Goal: Task Accomplishment & Management: Manage account settings

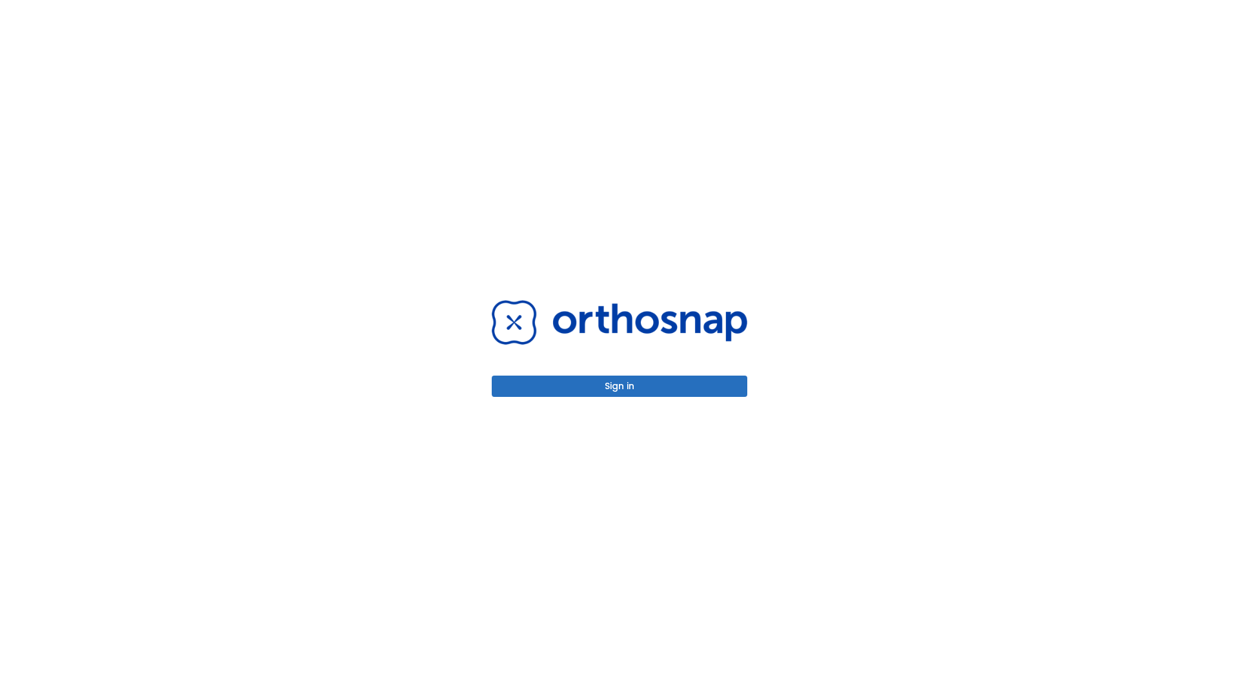
click at [619, 386] on button "Sign in" at bounding box center [619, 385] width 255 height 21
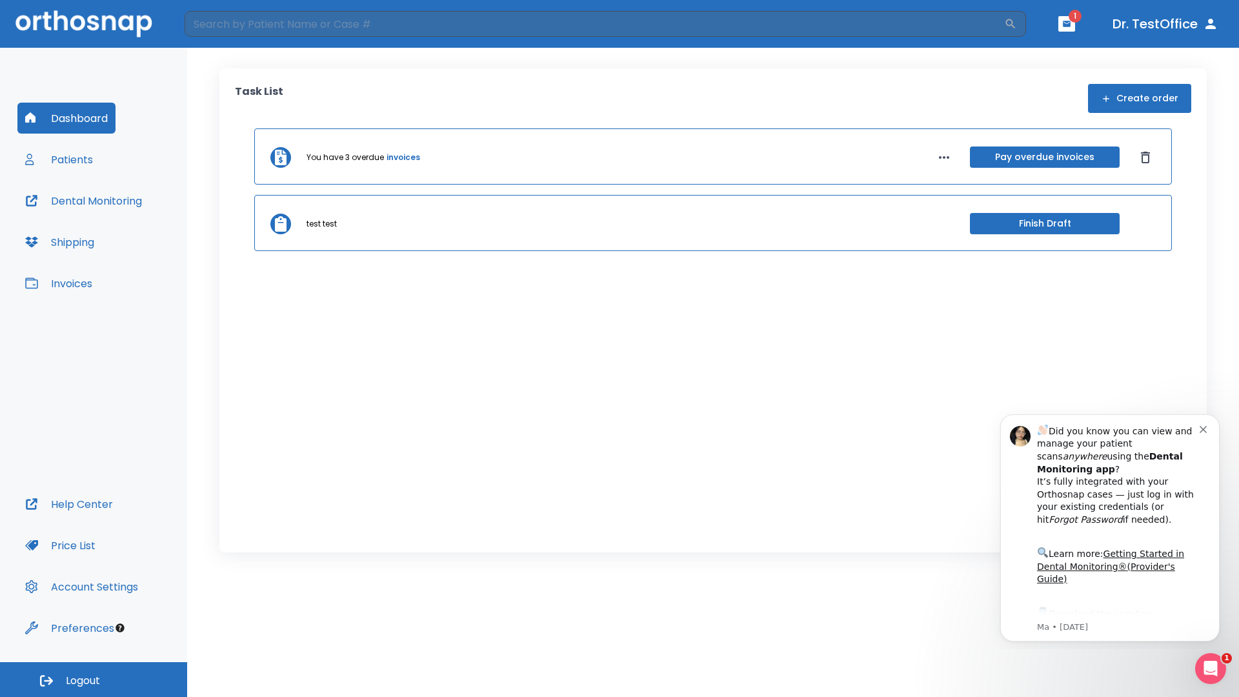
click at [94, 679] on span "Logout" at bounding box center [83, 680] width 34 height 14
